Goal: Task Accomplishment & Management: Use online tool/utility

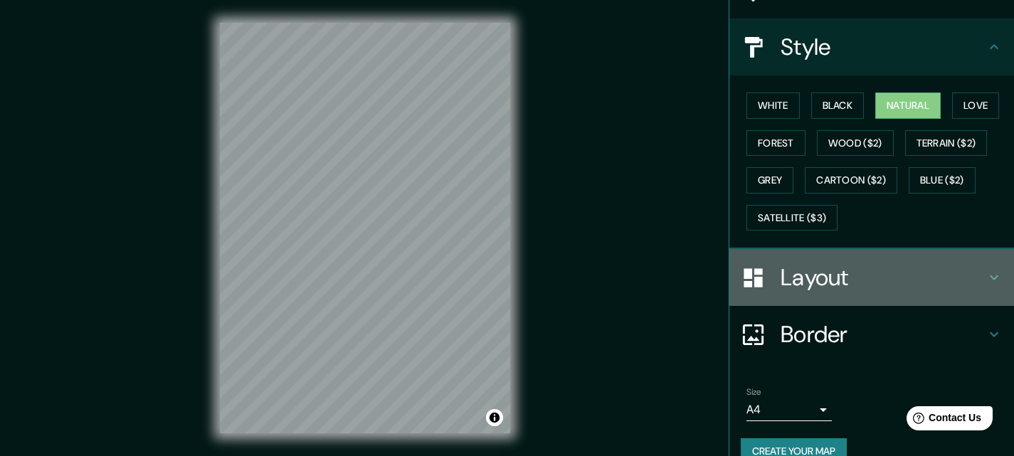
click at [827, 284] on h4 "Layout" at bounding box center [882, 277] width 205 height 28
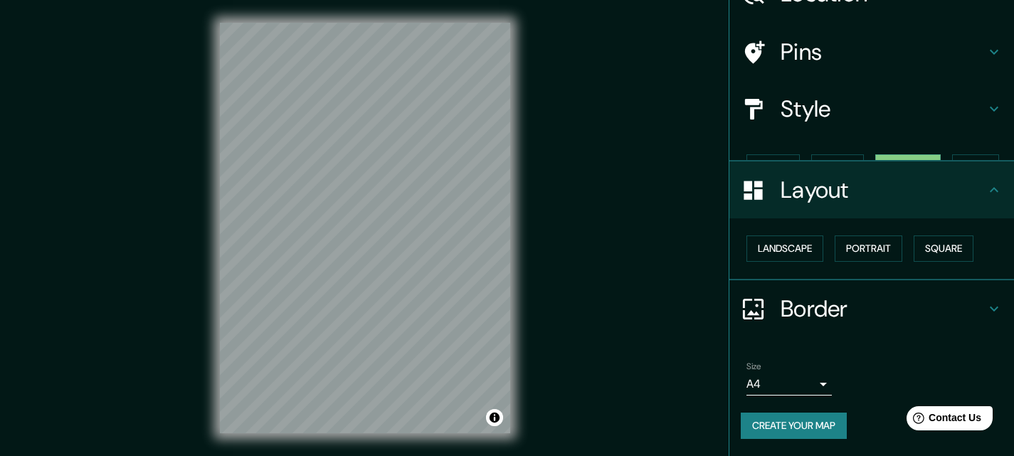
scroll to position [55, 0]
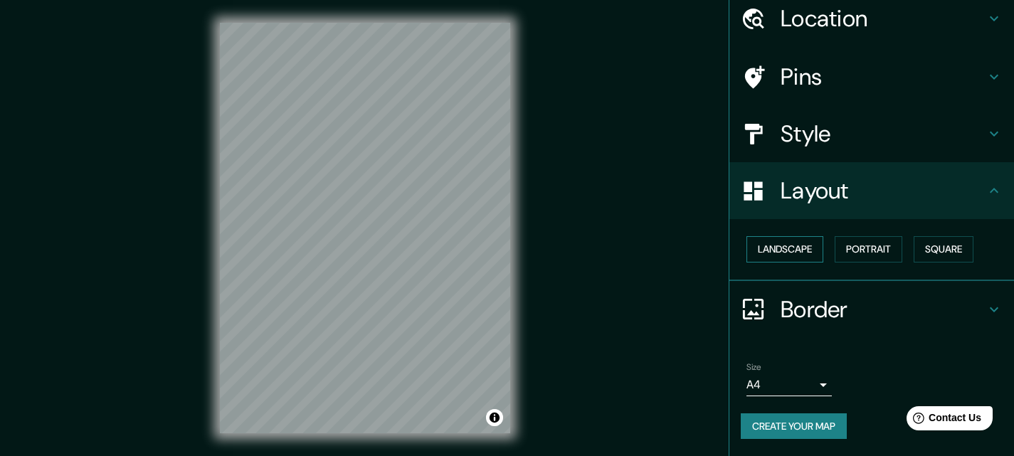
click at [806, 258] on button "Landscape" at bounding box center [784, 249] width 77 height 26
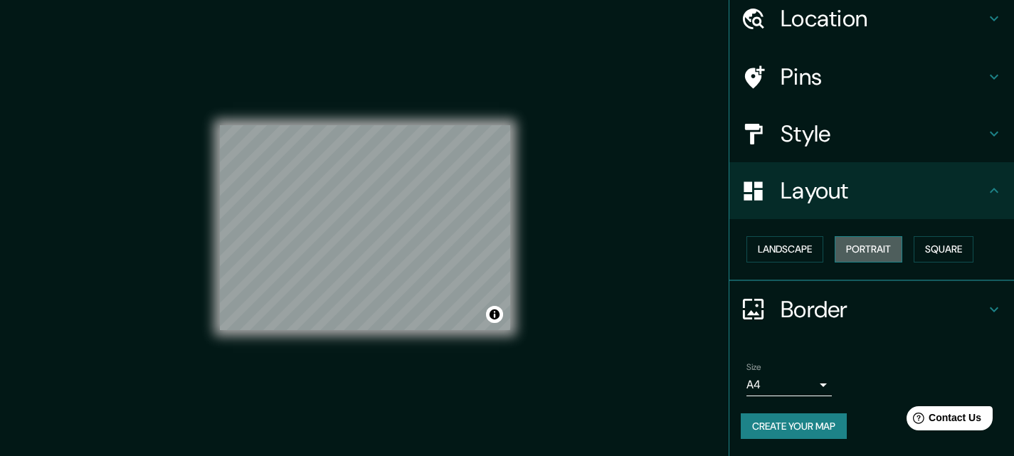
click at [860, 248] on button "Portrait" at bounding box center [869, 249] width 68 height 26
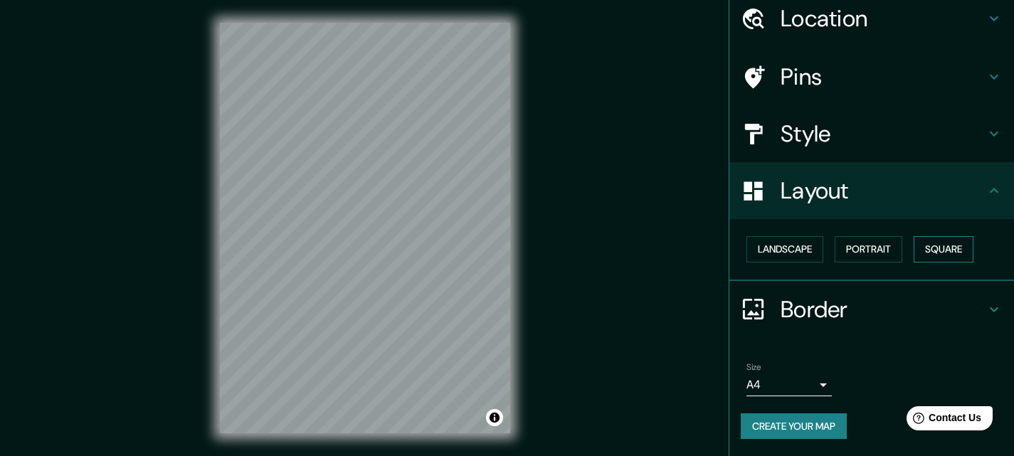
click at [934, 245] on button "Square" at bounding box center [944, 249] width 60 height 26
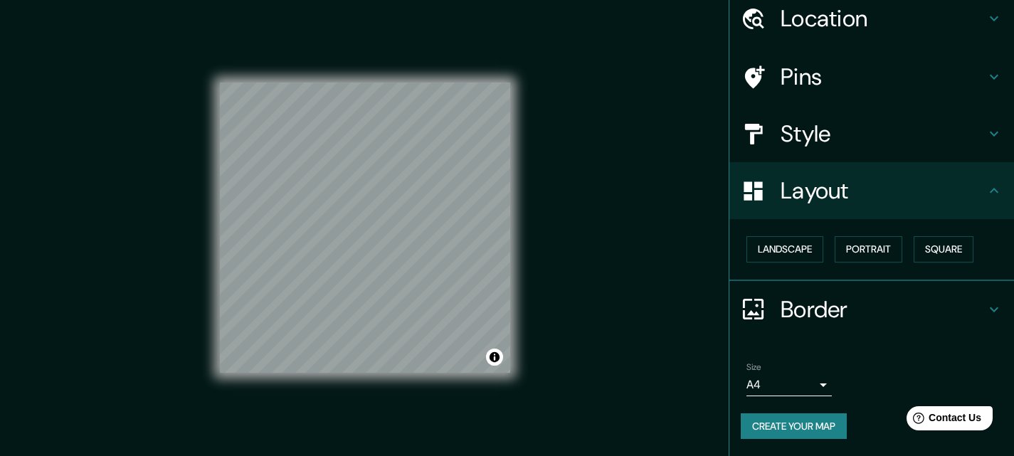
click at [814, 319] on h4 "Border" at bounding box center [882, 309] width 205 height 28
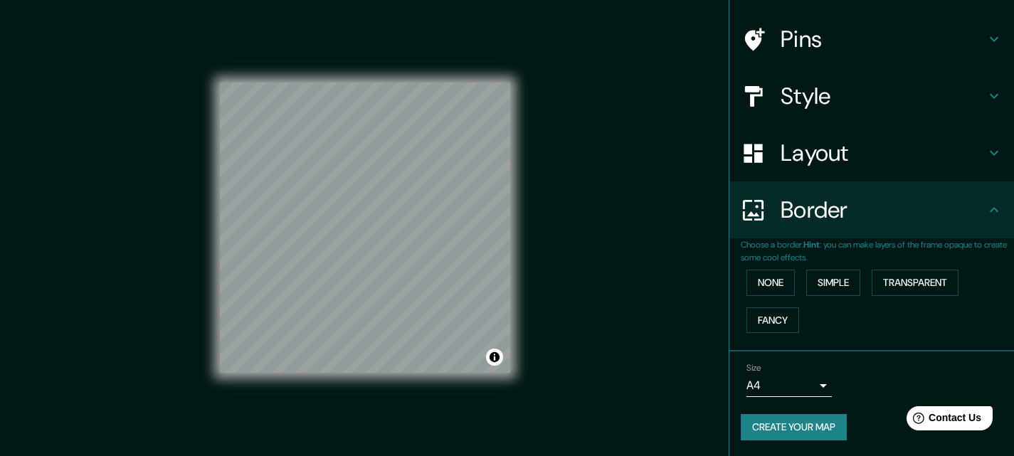
scroll to position [94, 0]
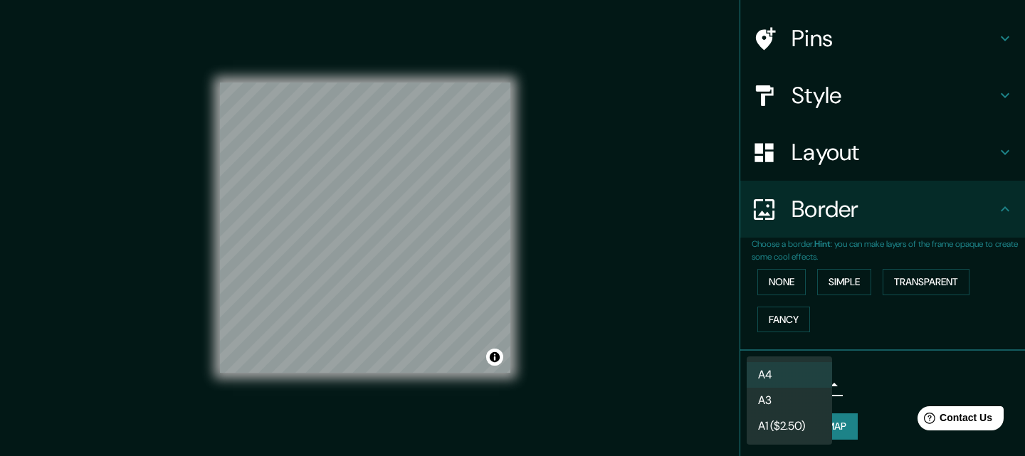
click at [802, 388] on body "Mappin Location [GEOGRAPHIC_DATA], [GEOGRAPHIC_DATA], [GEOGRAPHIC_DATA] Pins St…" at bounding box center [512, 228] width 1025 height 456
click at [799, 403] on li "A3" at bounding box center [788, 401] width 85 height 26
click at [803, 393] on body "Mappin Location [GEOGRAPHIC_DATA], [GEOGRAPHIC_DATA], [GEOGRAPHIC_DATA] Pins St…" at bounding box center [512, 228] width 1025 height 456
click at [809, 428] on li "A1 ($2.50)" at bounding box center [788, 426] width 85 height 26
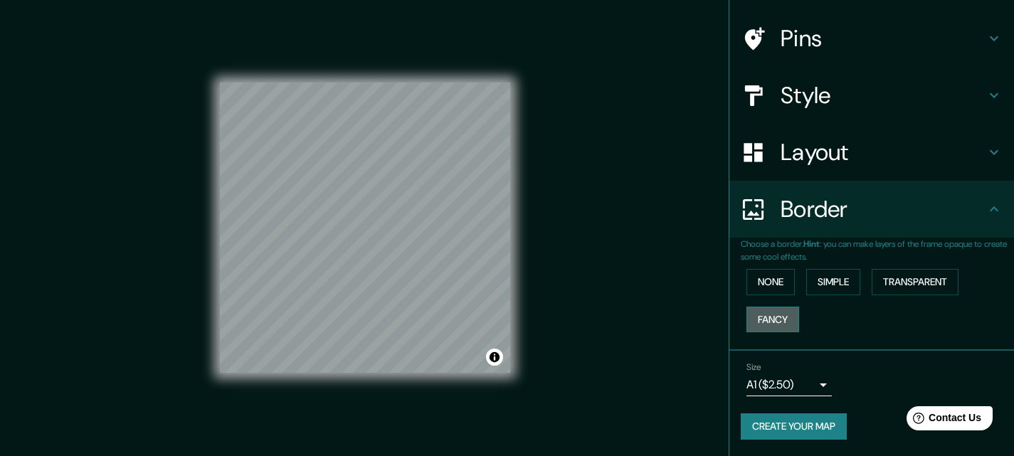
click at [778, 312] on button "Fancy" at bounding box center [772, 320] width 53 height 26
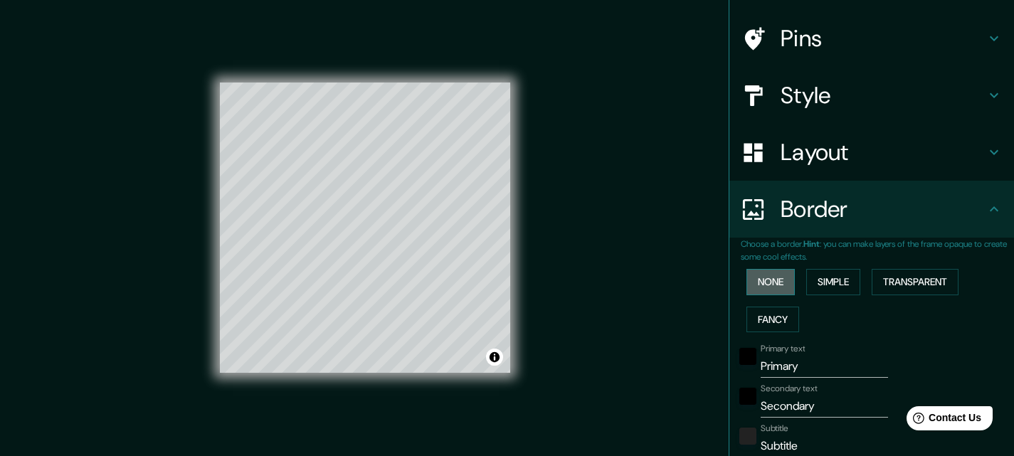
click at [777, 288] on button "None" at bounding box center [770, 282] width 48 height 26
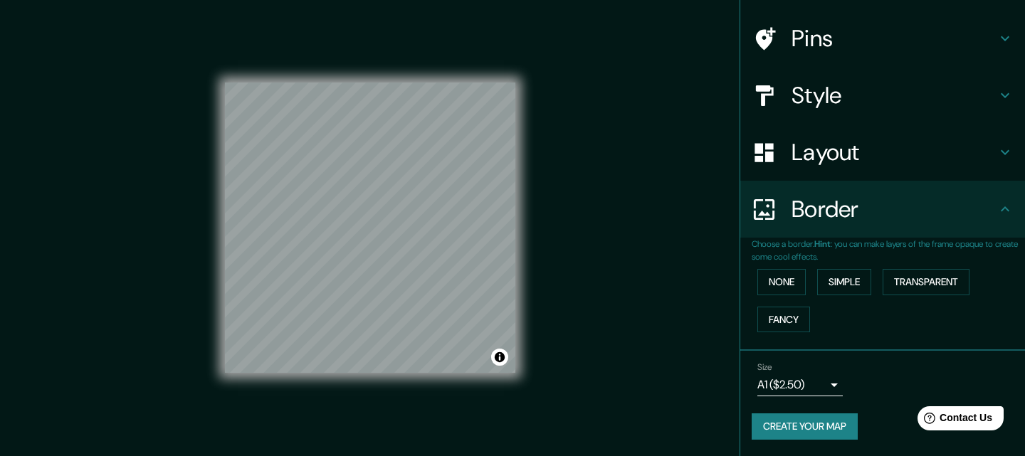
click at [814, 388] on body "Mappin Location [GEOGRAPHIC_DATA], [GEOGRAPHIC_DATA], [GEOGRAPHIC_DATA] Pins St…" at bounding box center [512, 228] width 1025 height 456
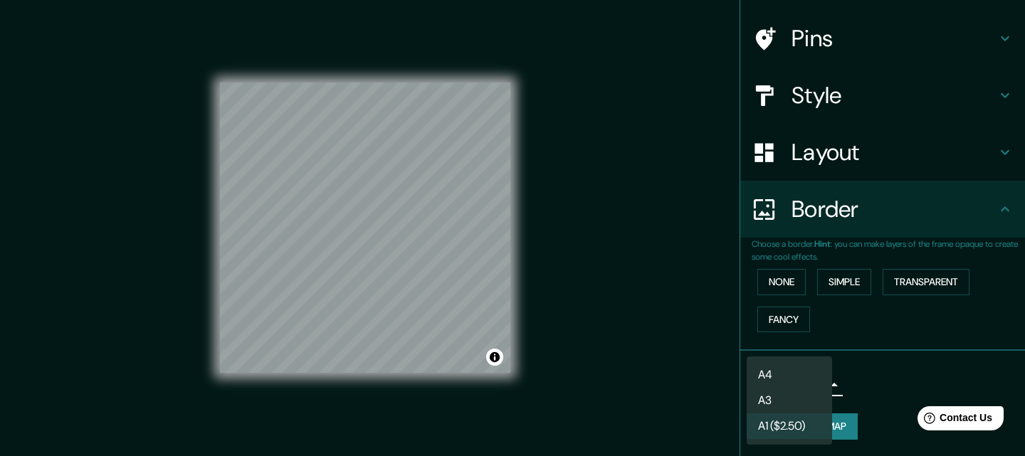
click at [800, 366] on li "A4" at bounding box center [788, 375] width 85 height 26
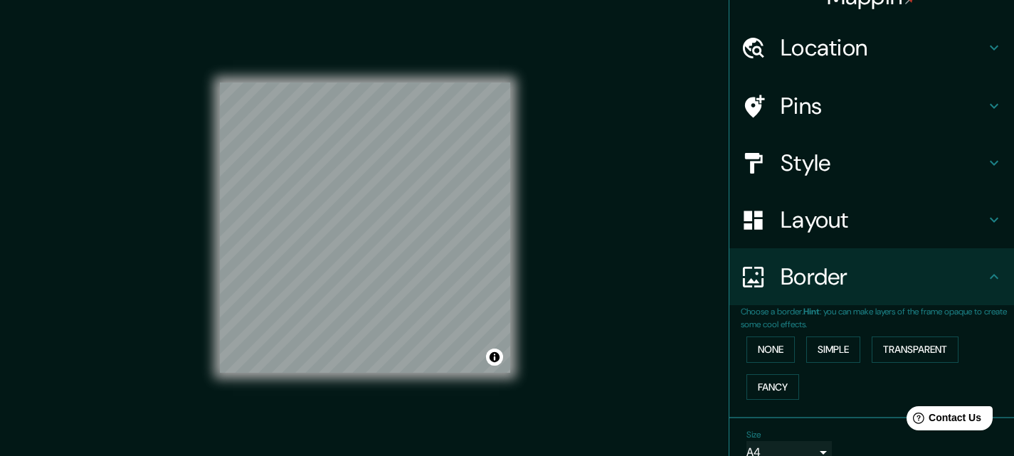
scroll to position [71, 0]
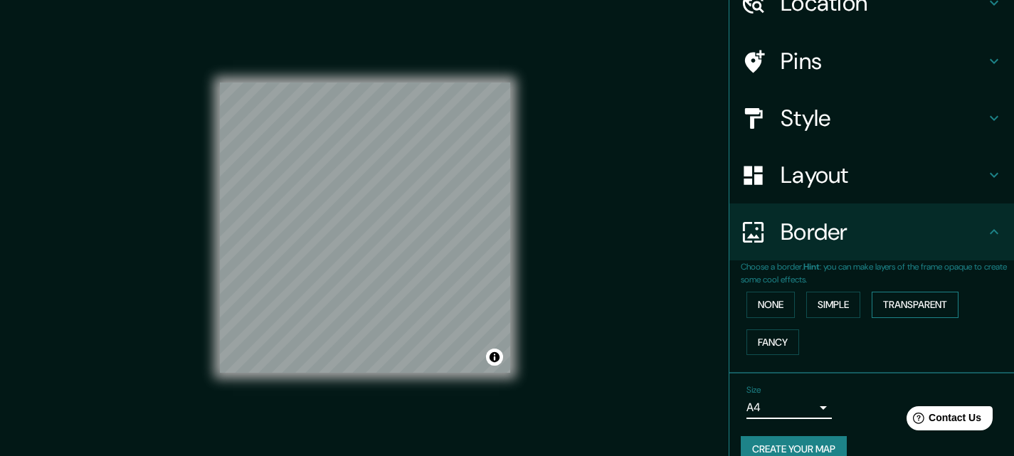
click at [894, 304] on button "Transparent" at bounding box center [915, 305] width 87 height 26
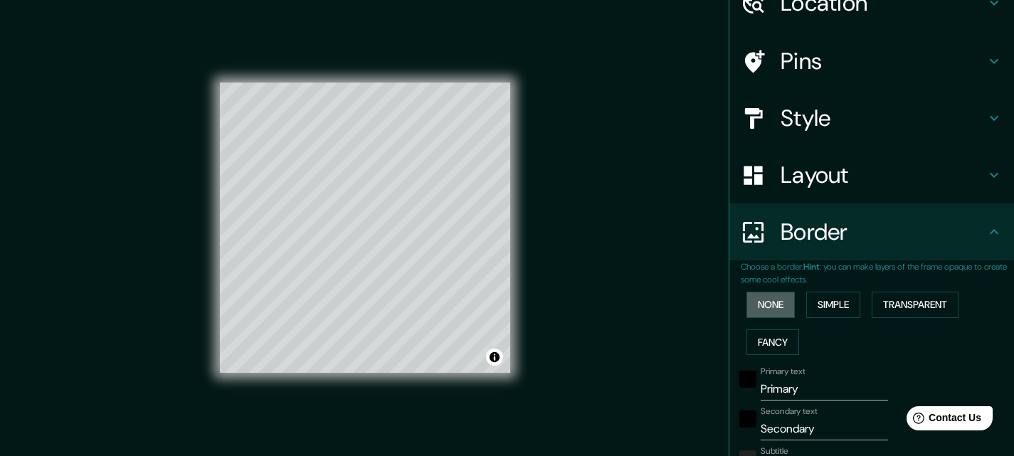
drag, startPoint x: 763, startPoint y: 307, endPoint x: 777, endPoint y: 249, distance: 59.9
click at [763, 307] on button "None" at bounding box center [770, 305] width 48 height 26
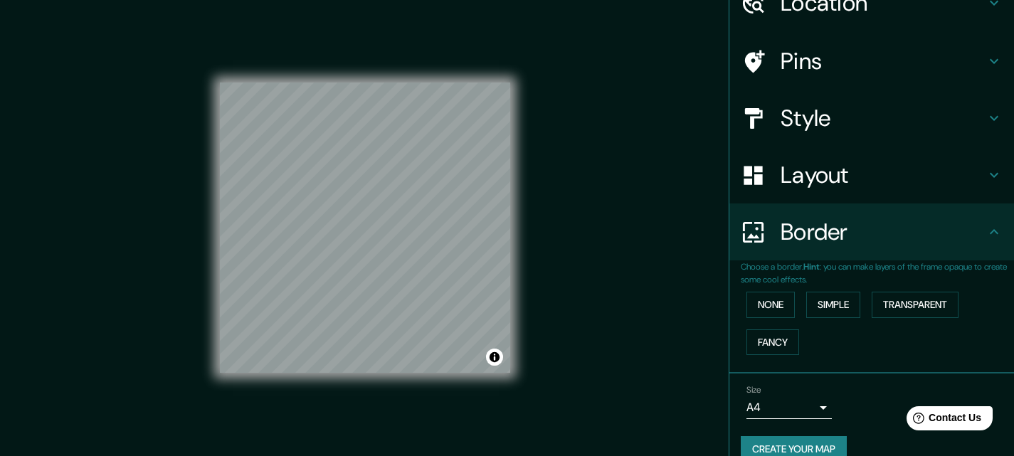
click at [780, 242] on h4 "Border" at bounding box center [882, 232] width 205 height 28
click at [804, 195] on div "Layout" at bounding box center [871, 175] width 285 height 57
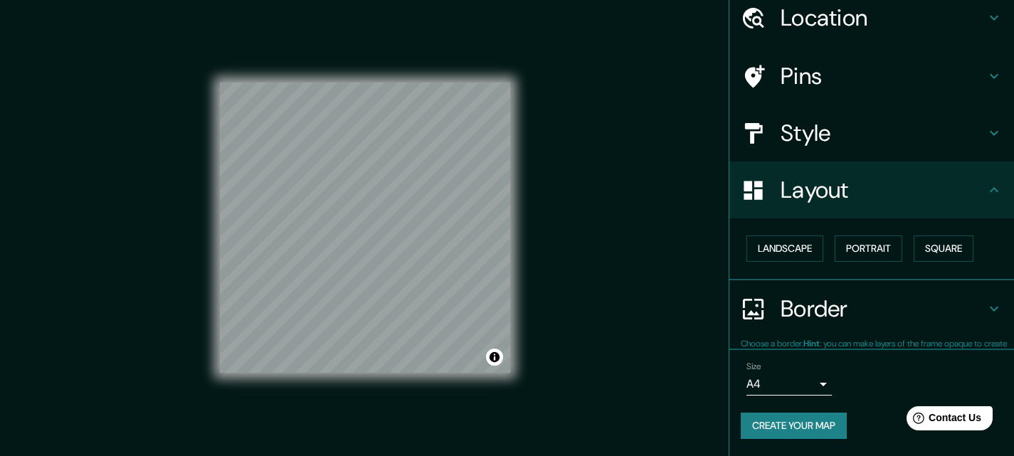
scroll to position [55, 0]
click at [847, 253] on button "Portrait" at bounding box center [869, 249] width 68 height 26
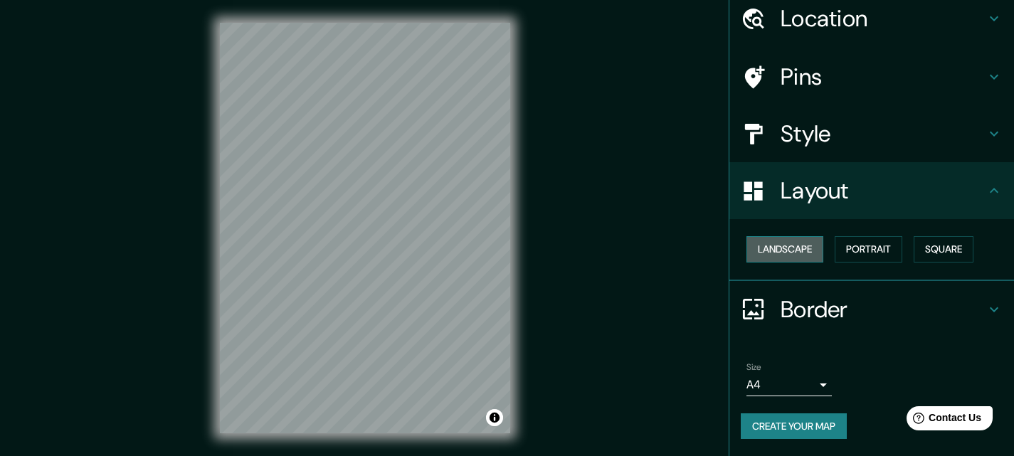
click at [753, 243] on button "Landscape" at bounding box center [784, 249] width 77 height 26
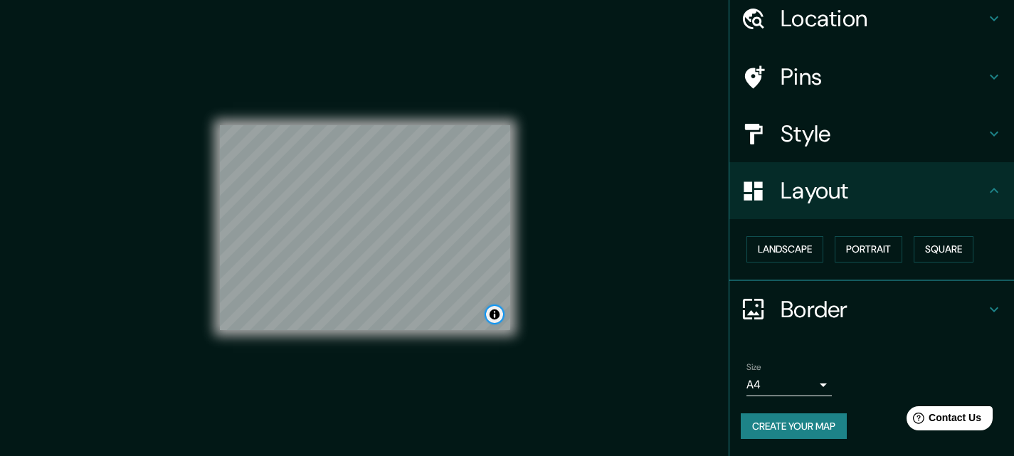
click at [495, 313] on button "Toggle attribution" at bounding box center [494, 314] width 17 height 17
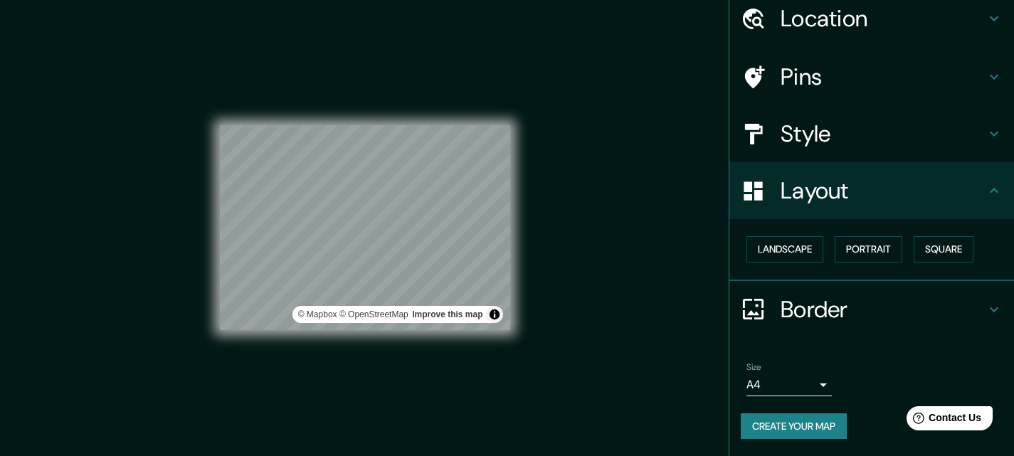
click at [543, 288] on div "Mappin Location [GEOGRAPHIC_DATA], [GEOGRAPHIC_DATA], [GEOGRAPHIC_DATA] Pins St…" at bounding box center [507, 239] width 1014 height 479
click at [539, 289] on div "Mappin Location [GEOGRAPHIC_DATA], [GEOGRAPHIC_DATA], [GEOGRAPHIC_DATA] Pins St…" at bounding box center [507, 239] width 1014 height 479
click at [488, 313] on button "Toggle attribution" at bounding box center [494, 314] width 17 height 17
